Goal: Check status: Check status

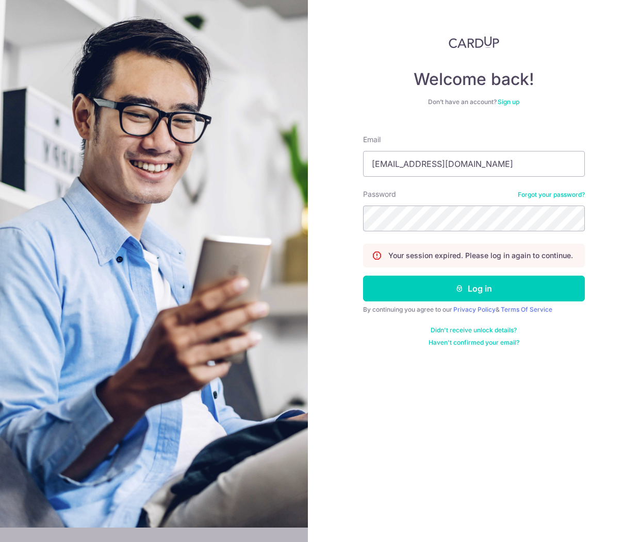
type input "[EMAIL_ADDRESS][DOMAIN_NAME]"
click at [363, 276] on button "Log in" at bounding box center [474, 289] width 222 height 26
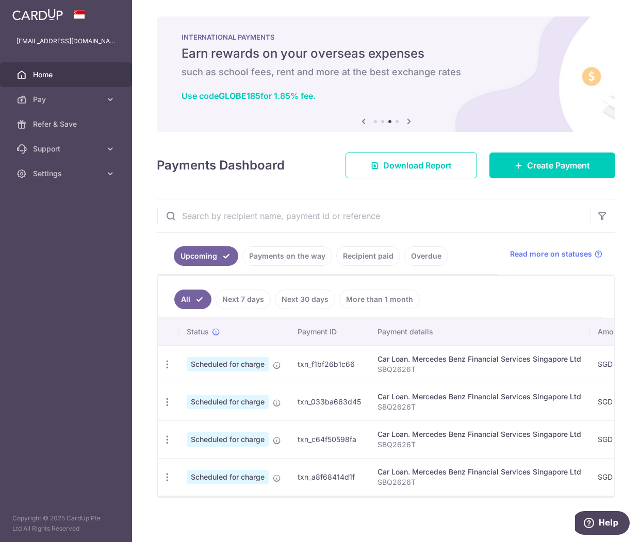
click at [287, 256] on link "Payments on the way" at bounding box center [287, 256] width 90 height 20
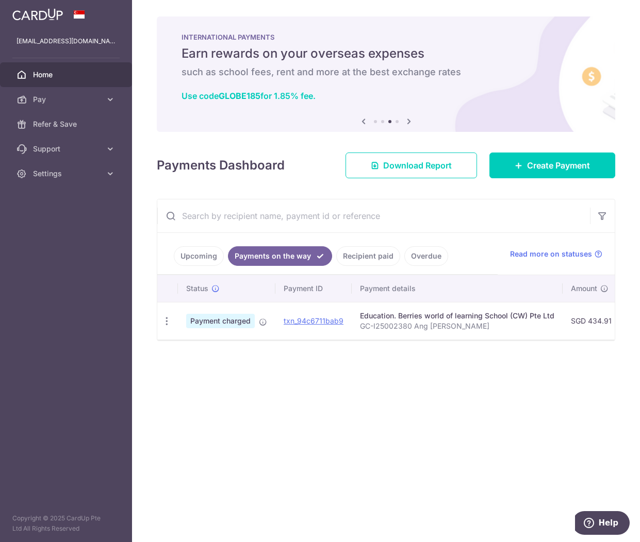
click at [378, 254] on link "Recipient paid" at bounding box center [368, 256] width 64 height 20
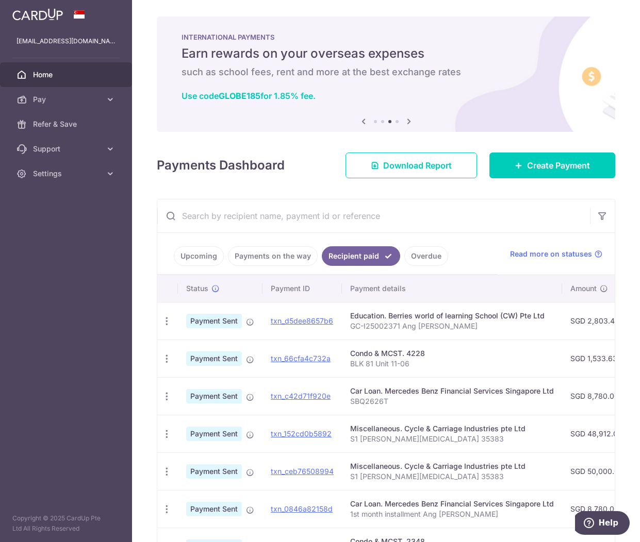
click at [433, 256] on link "Overdue" at bounding box center [426, 256] width 44 height 20
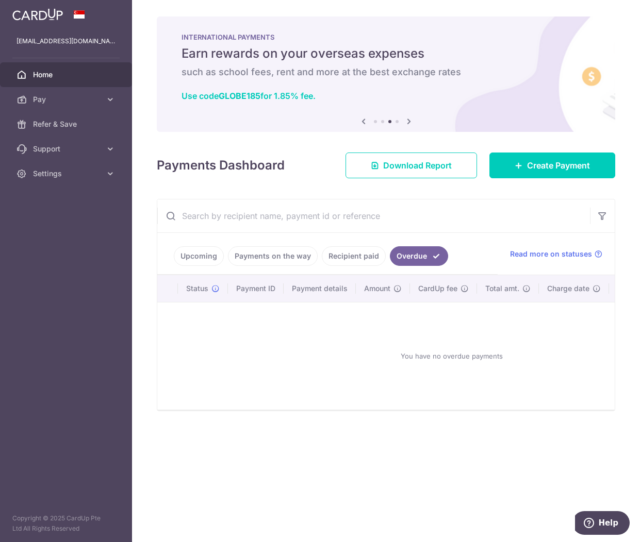
click at [332, 250] on link "Recipient paid" at bounding box center [354, 256] width 64 height 20
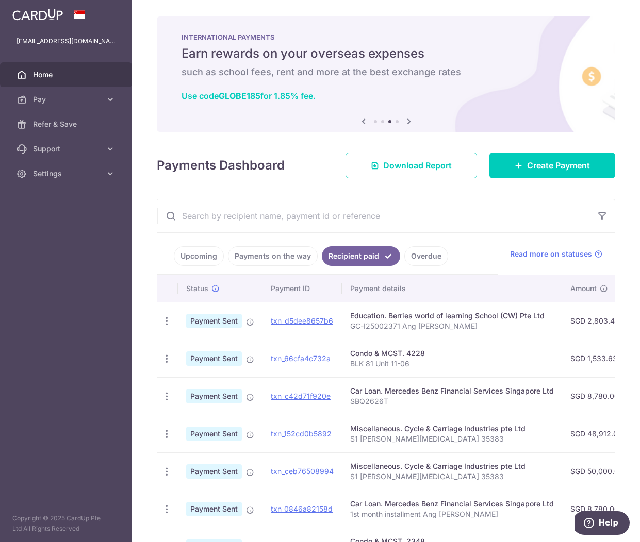
click at [255, 256] on link "Payments on the way" at bounding box center [273, 256] width 90 height 20
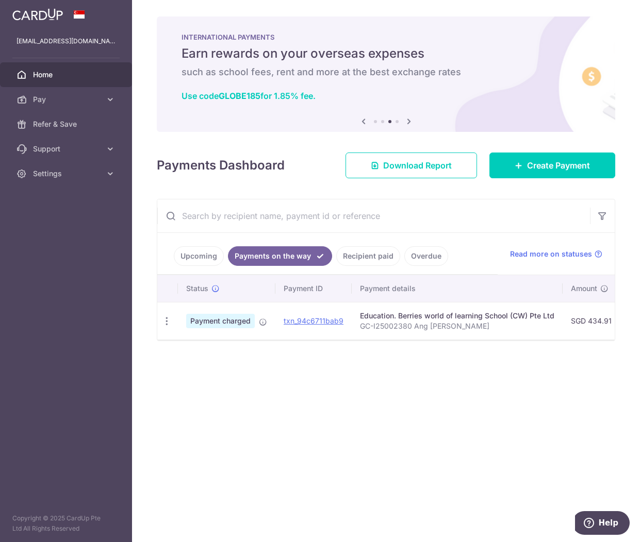
click at [183, 259] on link "Upcoming" at bounding box center [199, 256] width 50 height 20
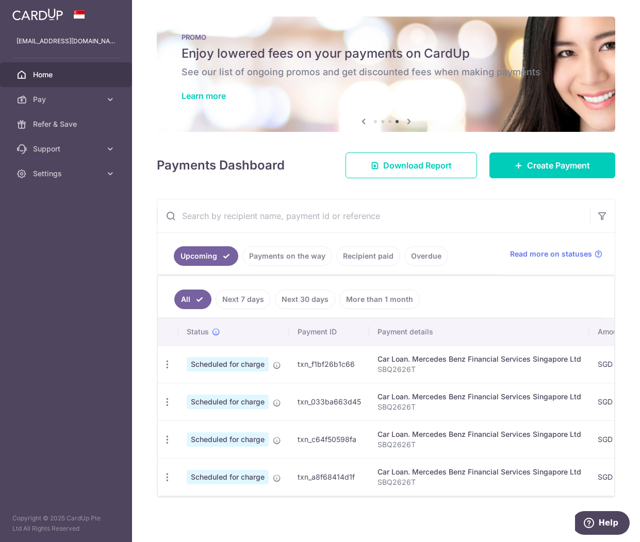
click at [277, 256] on link "Payments on the way" at bounding box center [287, 256] width 90 height 20
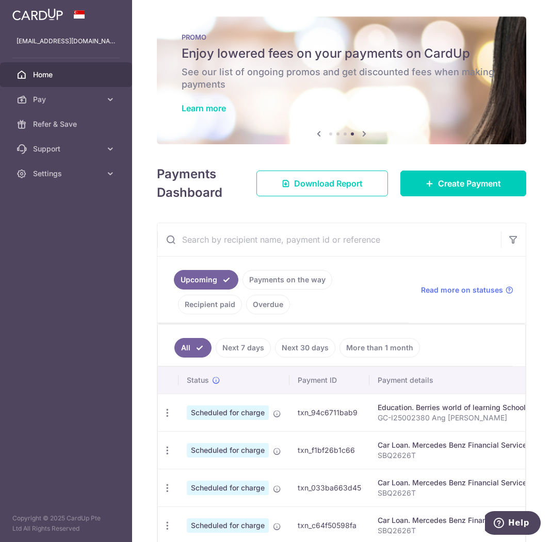
scroll to position [29, 0]
